Goal: Transaction & Acquisition: Purchase product/service

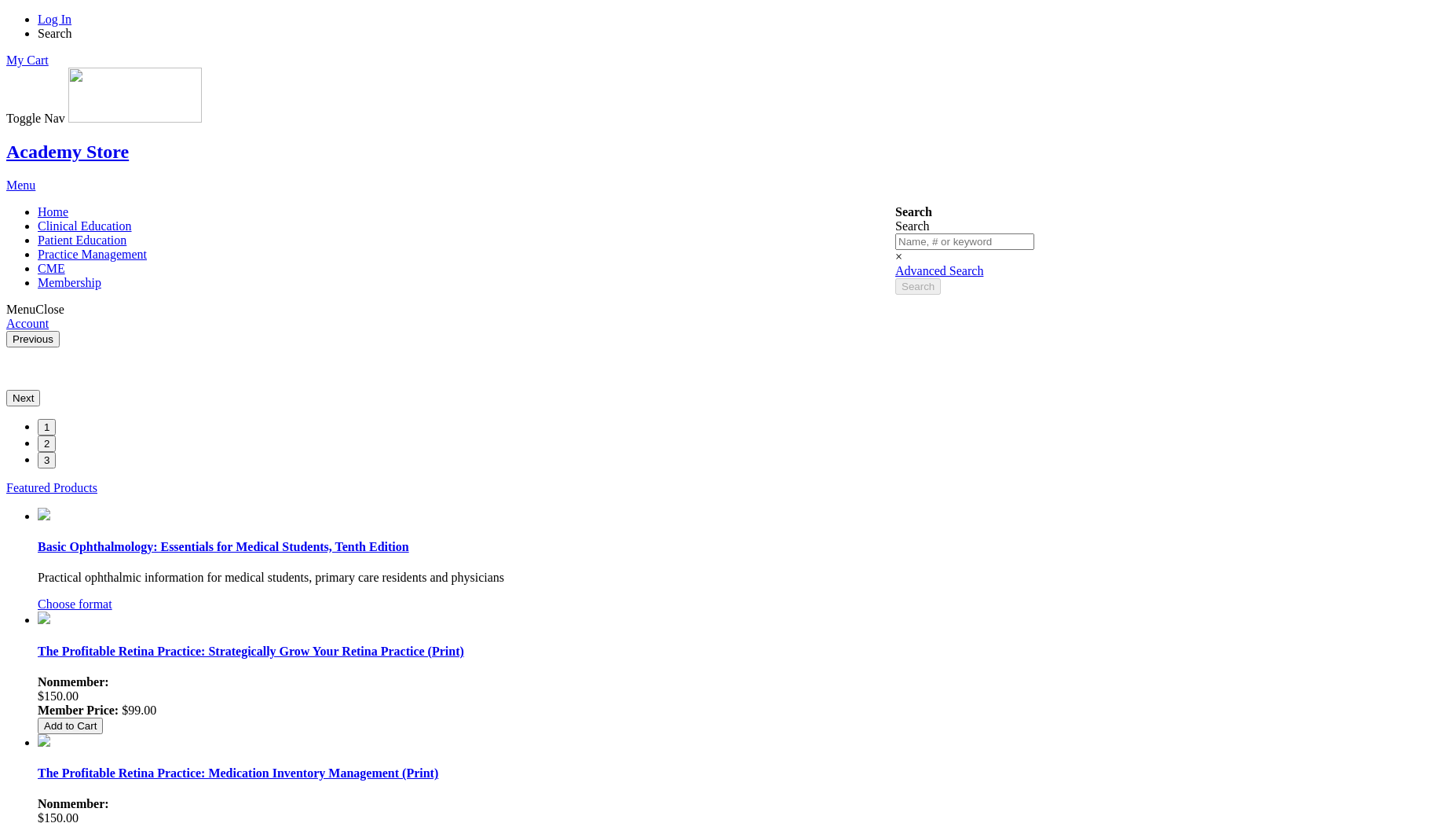
click at [72, 20] on link "Log In" at bounding box center [54, 19] width 34 height 13
click at [72, 19] on link "Log In" at bounding box center [54, 19] width 34 height 13
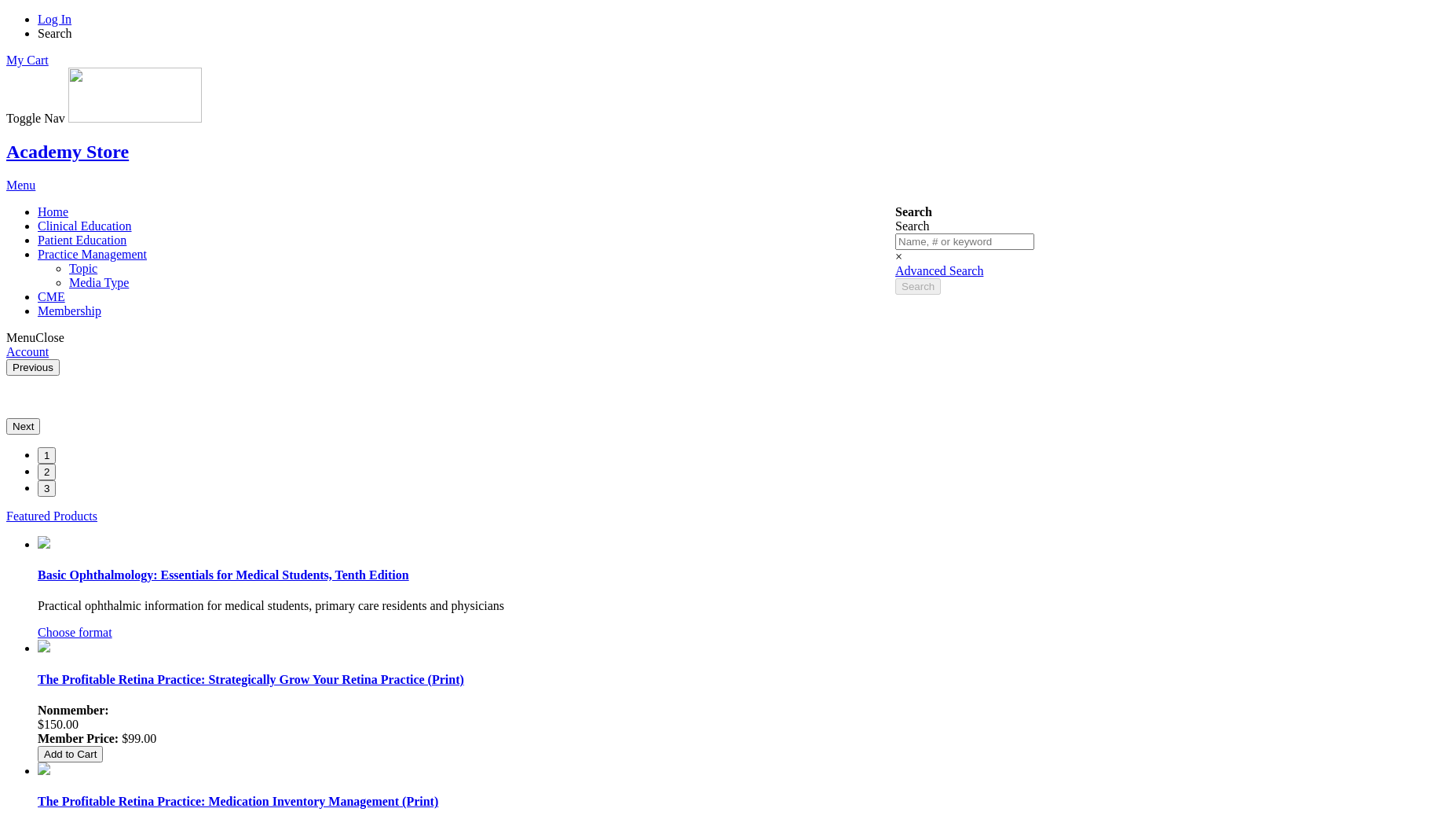
click at [147, 247] on span "Practice Management" at bounding box center [92, 254] width 109 height 13
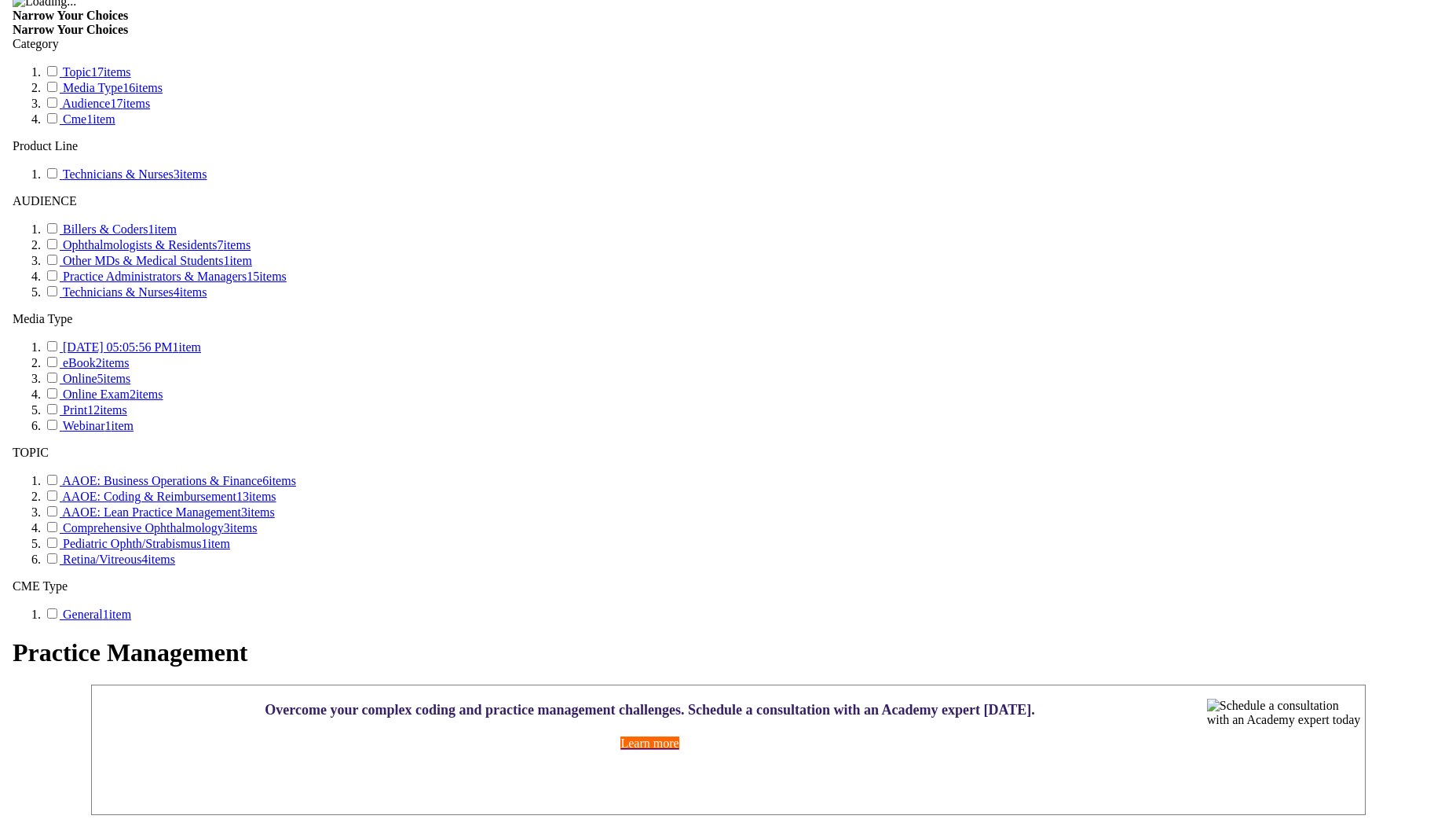
scroll to position [990, 0]
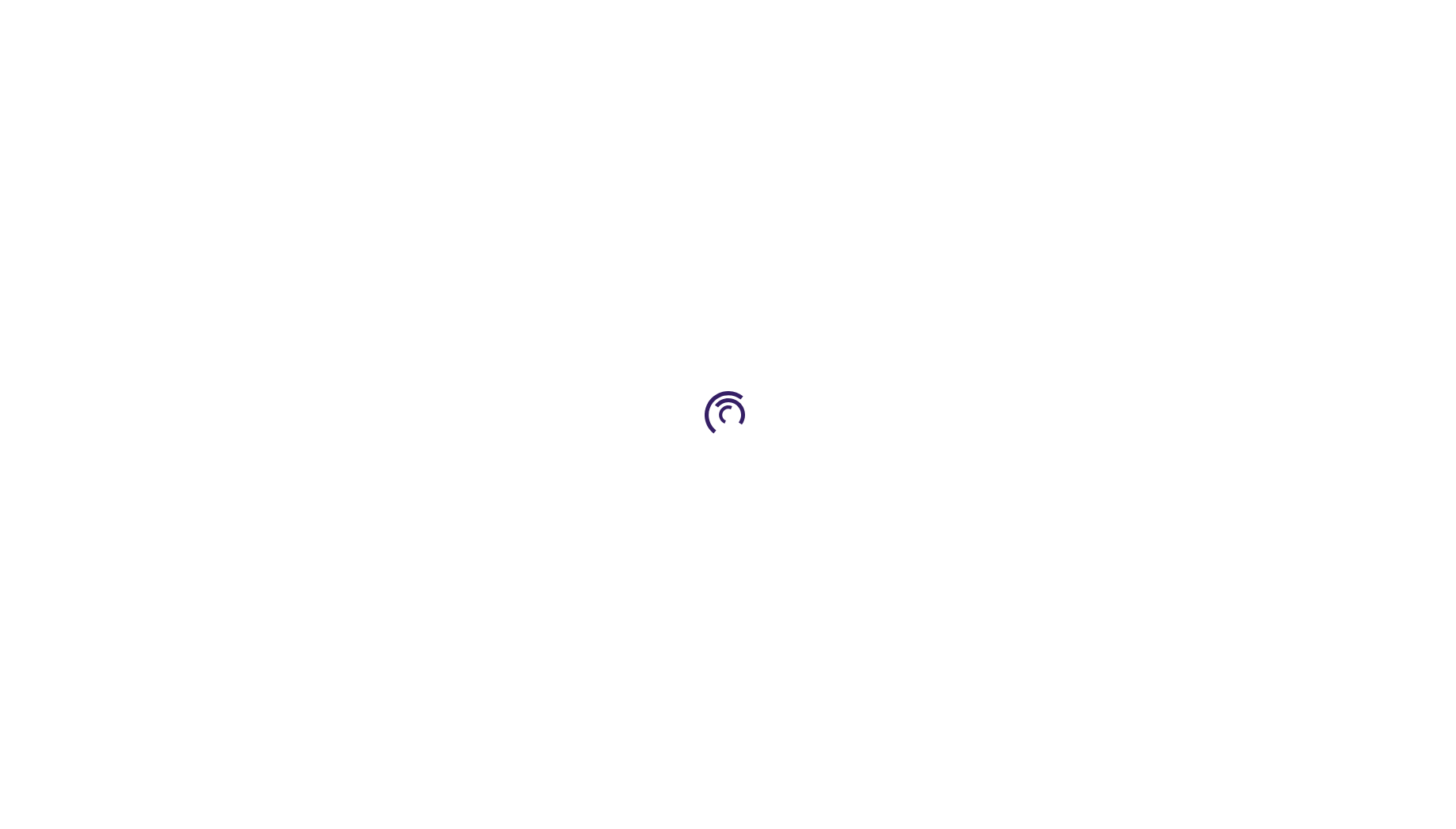
select select "US"
select select "47"
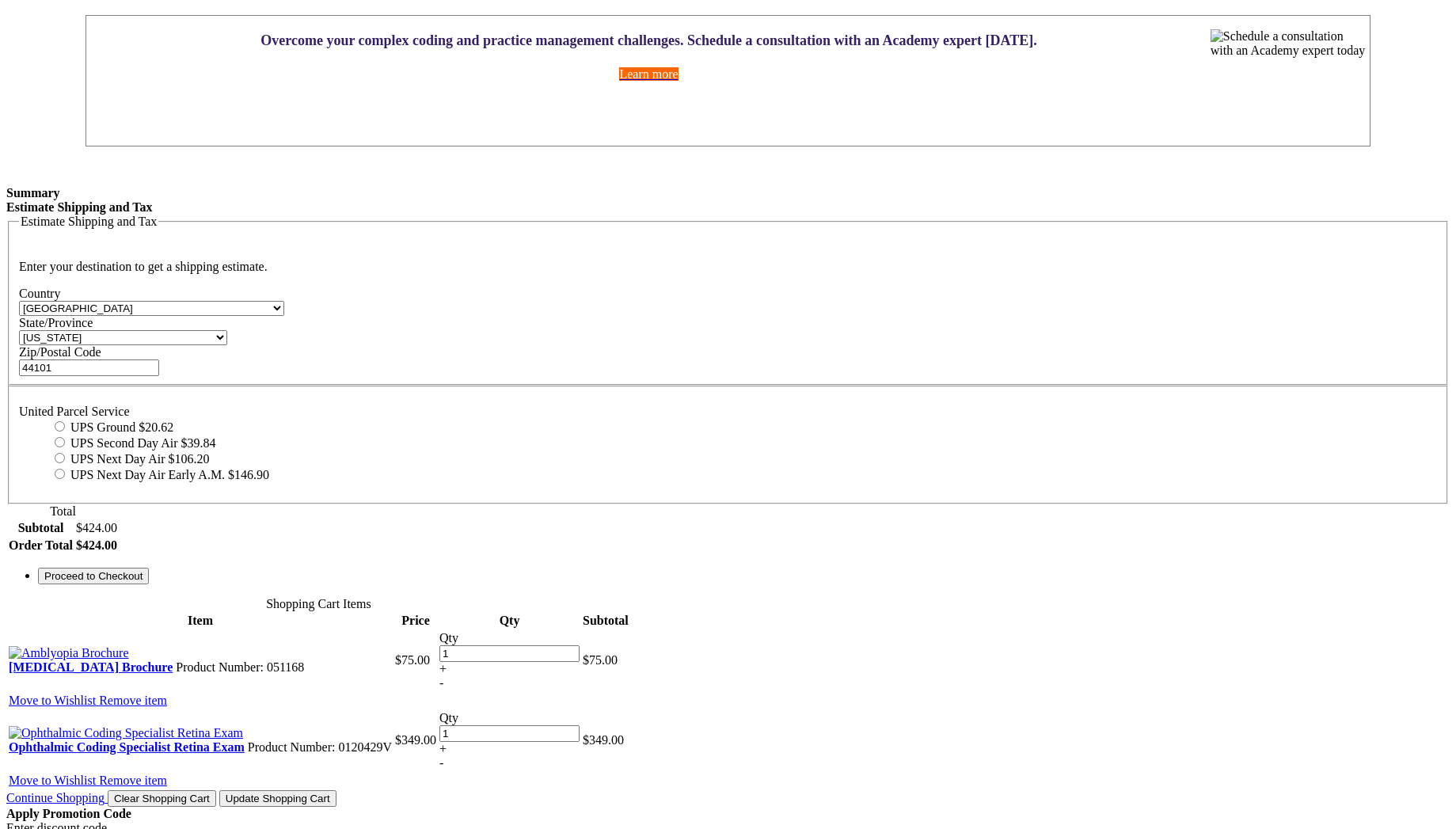
scroll to position [428, 0]
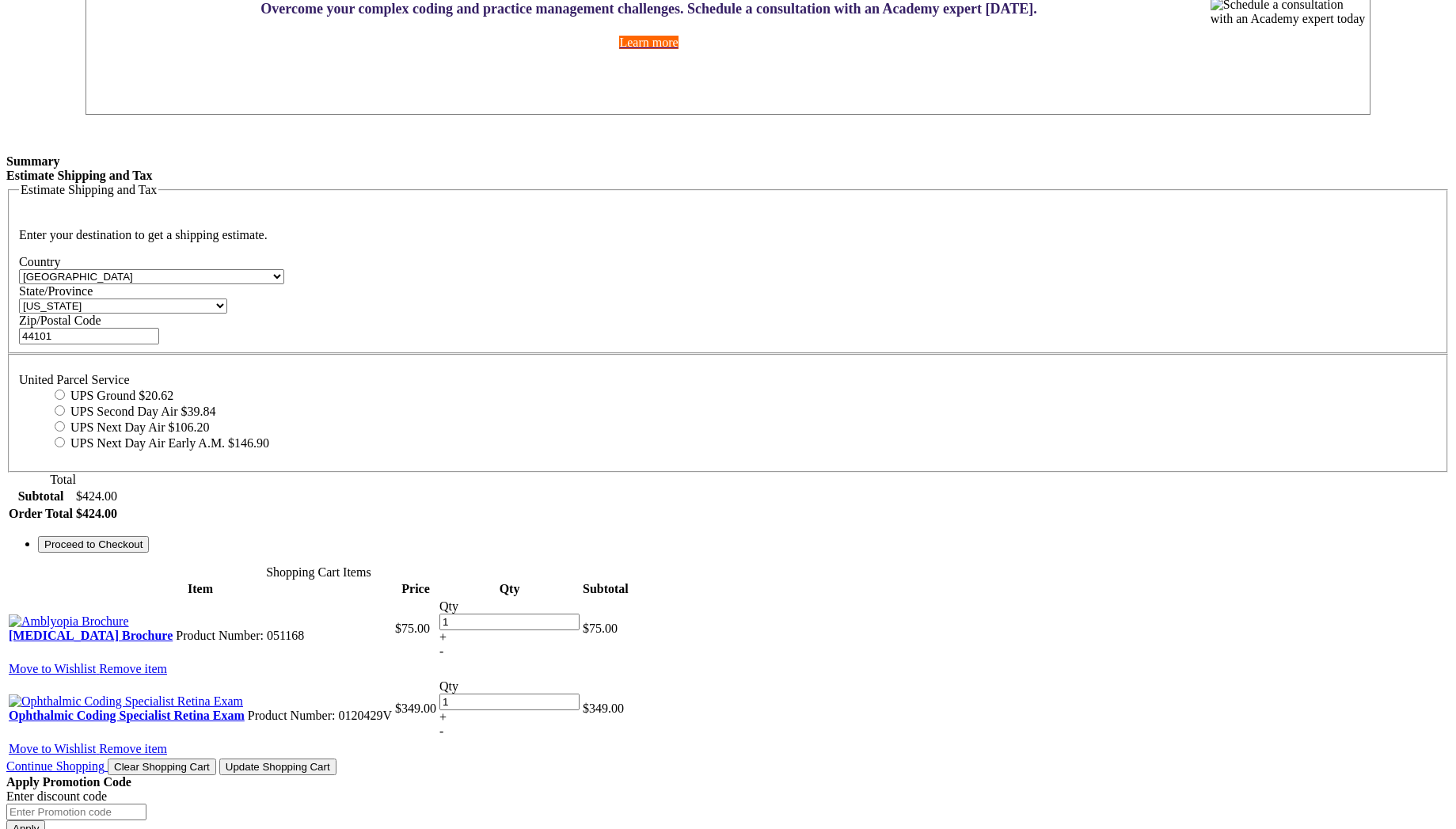
click at [337, 759] on button "Update Shopping Cart" at bounding box center [277, 766] width 117 height 16
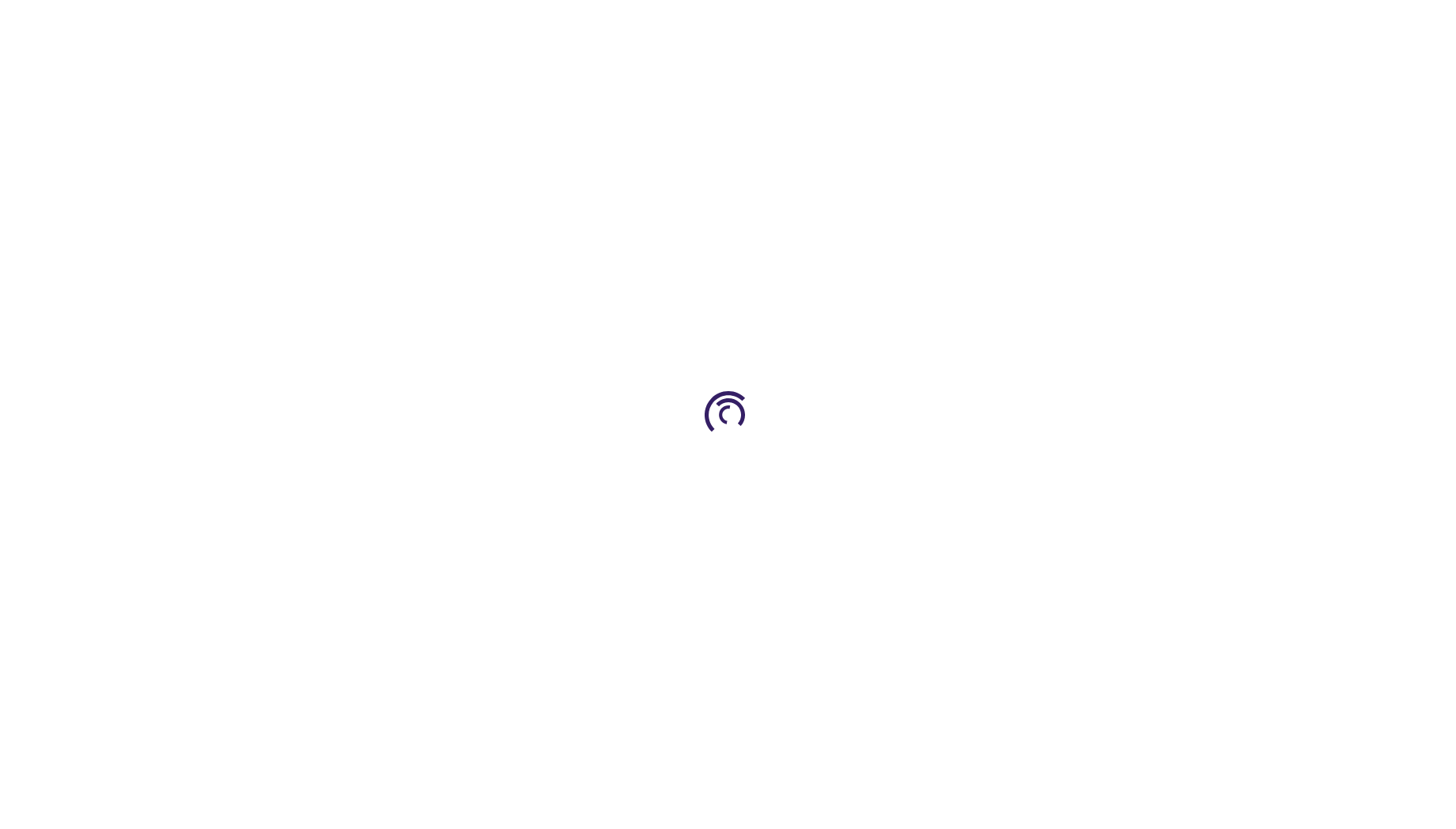
select select "US"
select select "47"
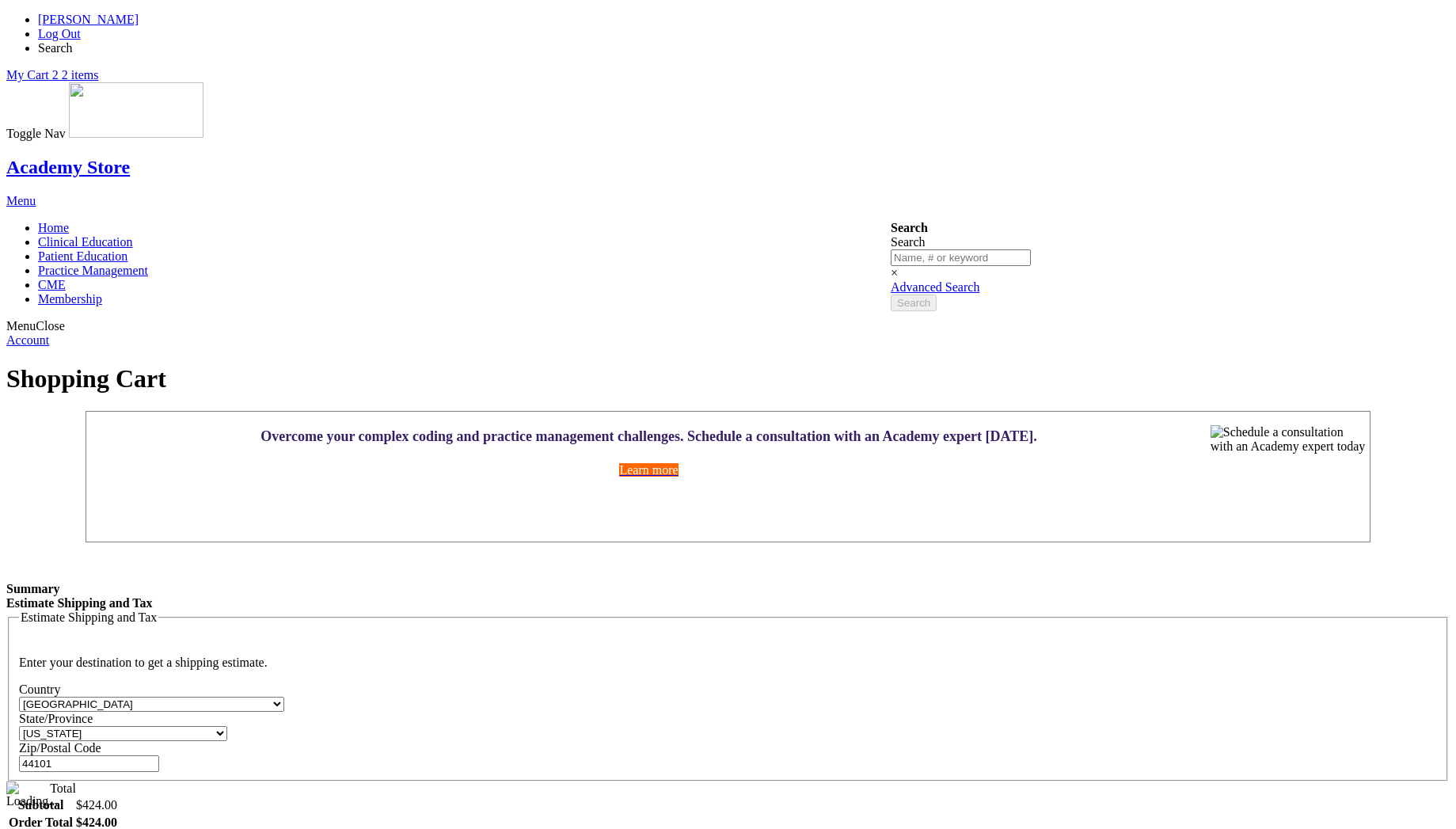
type input "2"
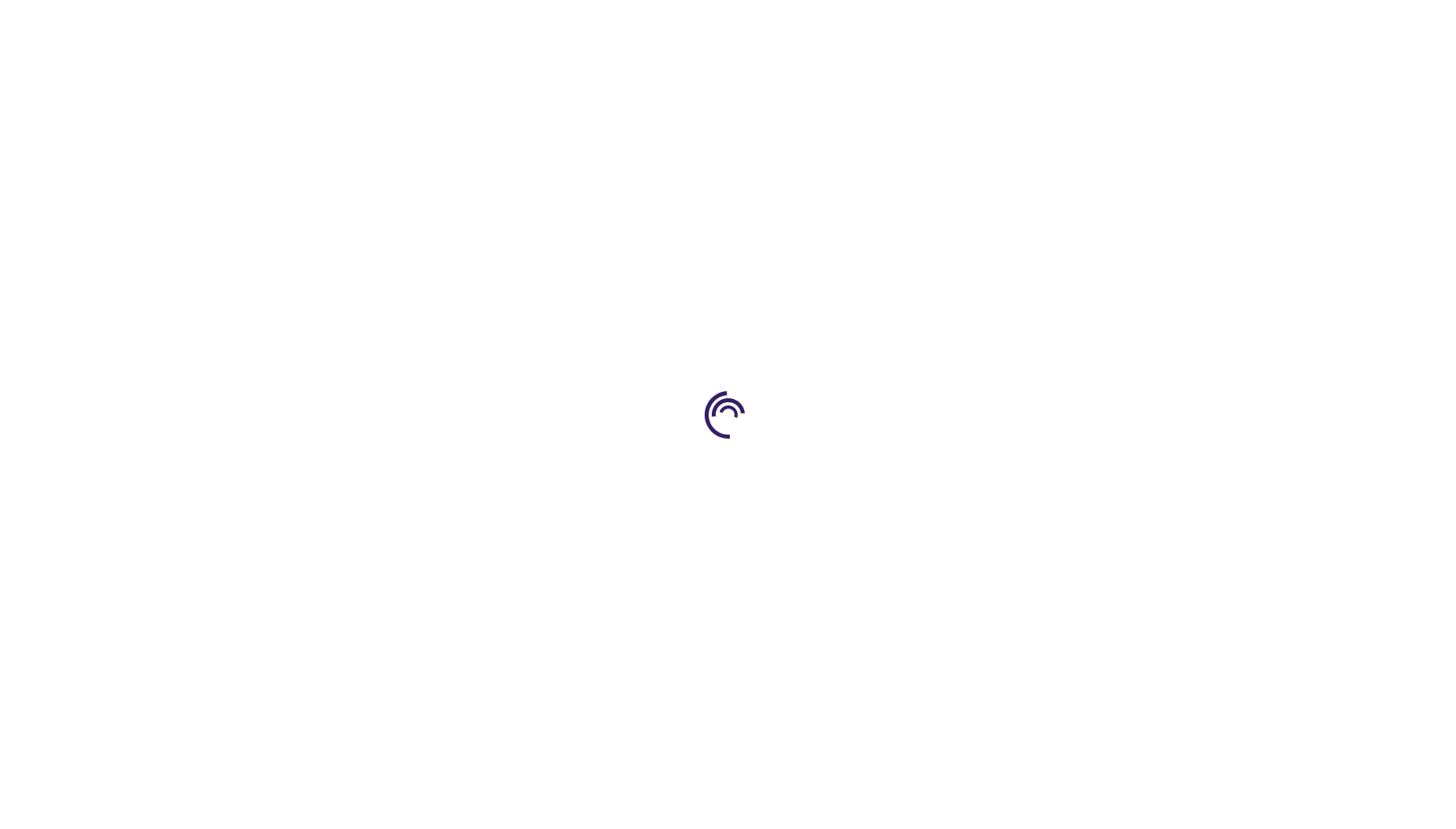
select select "US"
select select "47"
